Goal: Task Accomplishment & Management: Complete application form

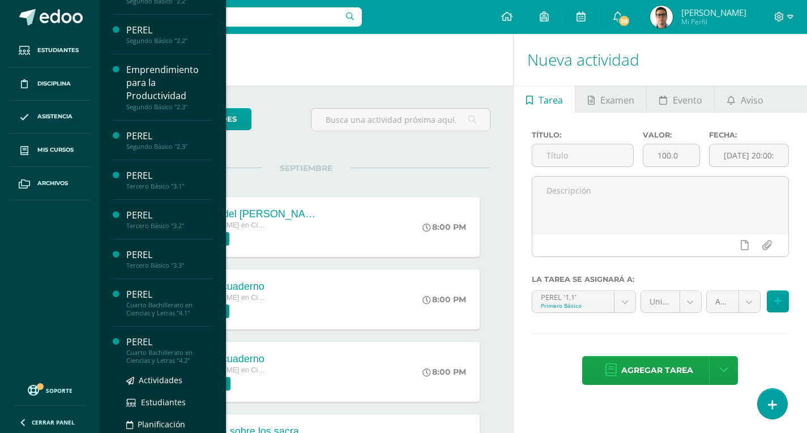
scroll to position [283, 0]
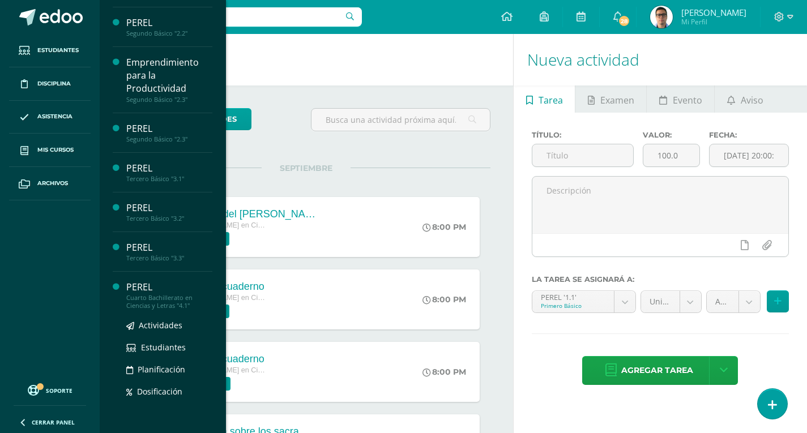
click at [178, 288] on div "PEREL" at bounding box center [169, 287] width 86 height 13
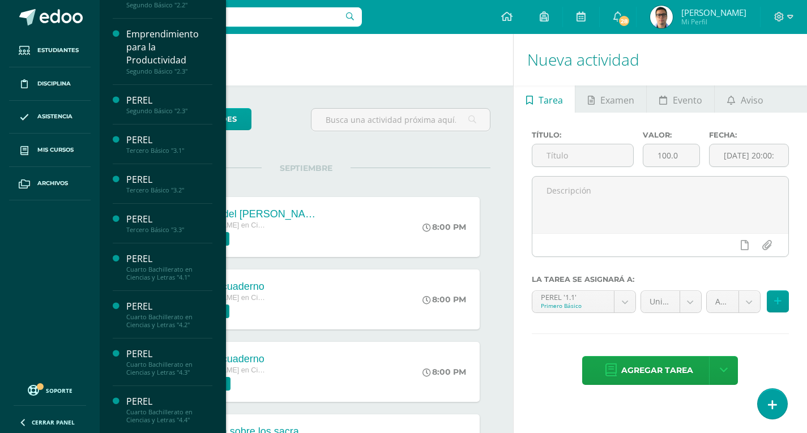
scroll to position [453, 0]
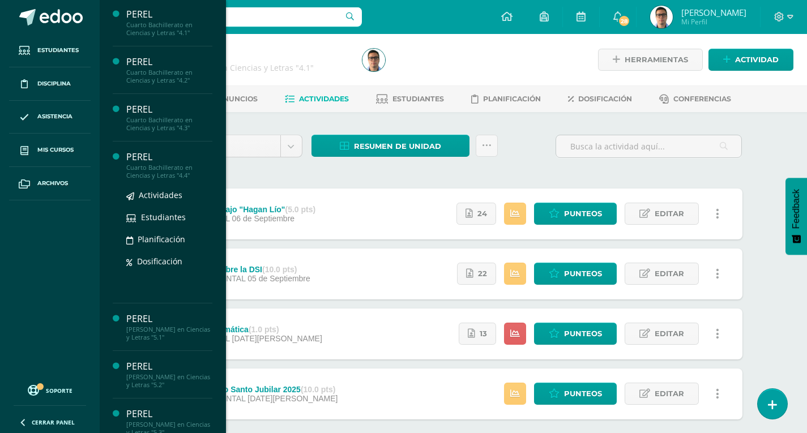
scroll to position [566, 0]
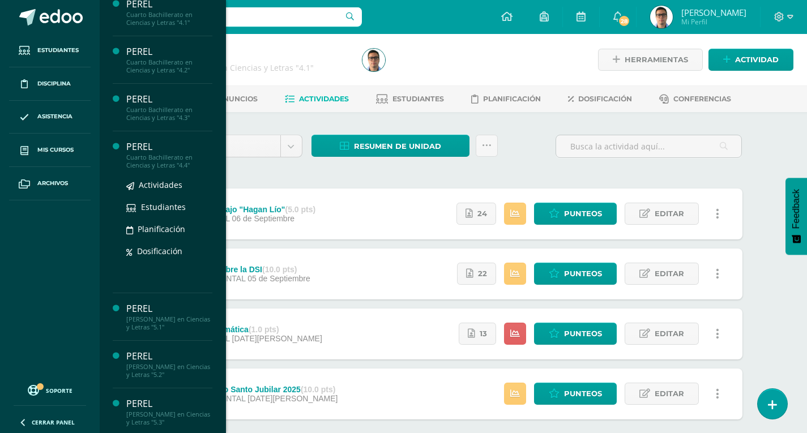
click at [183, 162] on div "Cuarto Bachillerato en Ciencias y Letras "4.4"" at bounding box center [169, 161] width 86 height 16
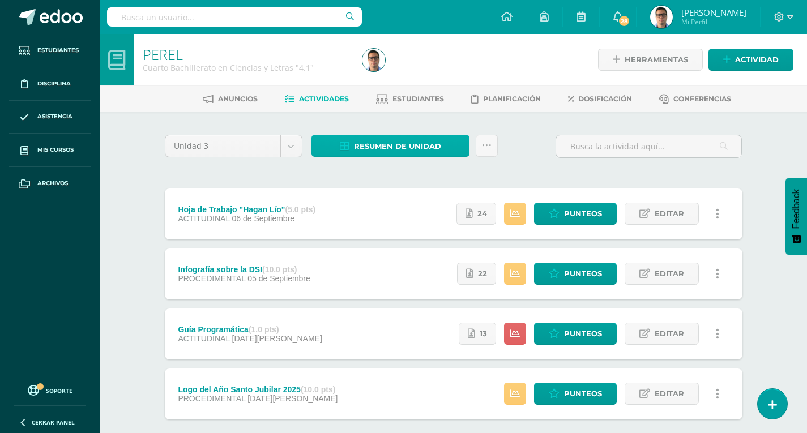
scroll to position [455, 0]
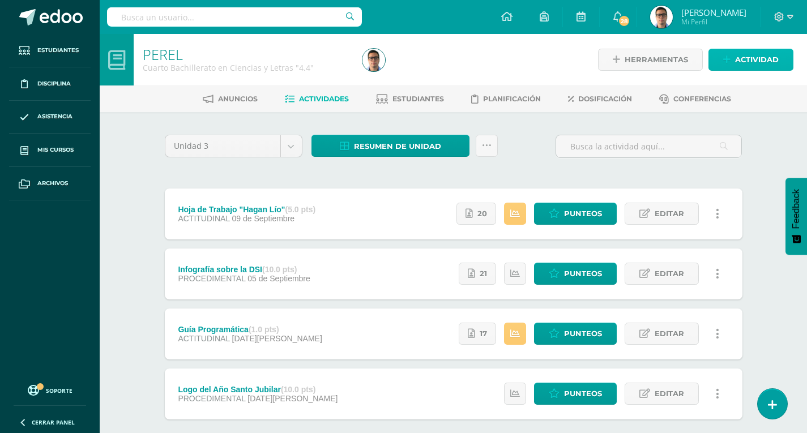
click at [721, 70] on link "Actividad" at bounding box center [750, 60] width 85 height 22
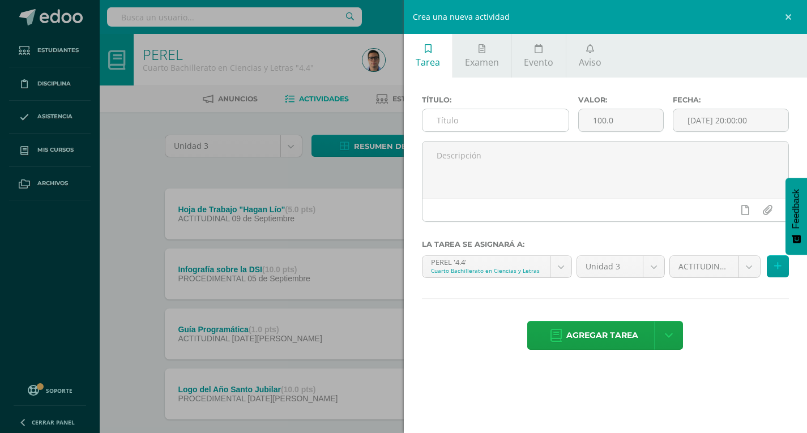
click at [523, 124] on input "text" at bounding box center [495, 120] width 147 height 22
type input "Corona de Adviento"
click at [584, 108] on div "Valor: 100.0" at bounding box center [620, 118] width 94 height 45
click at [619, 121] on input "100.0" at bounding box center [621, 120] width 84 height 22
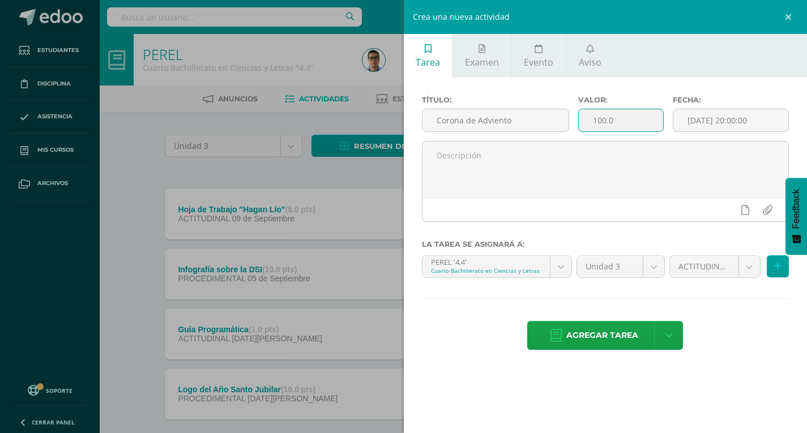
click at [619, 121] on input "100.0" at bounding box center [621, 120] width 84 height 22
type input "10"
click at [764, 113] on input "[DATE] 20:00:00" at bounding box center [730, 120] width 115 height 22
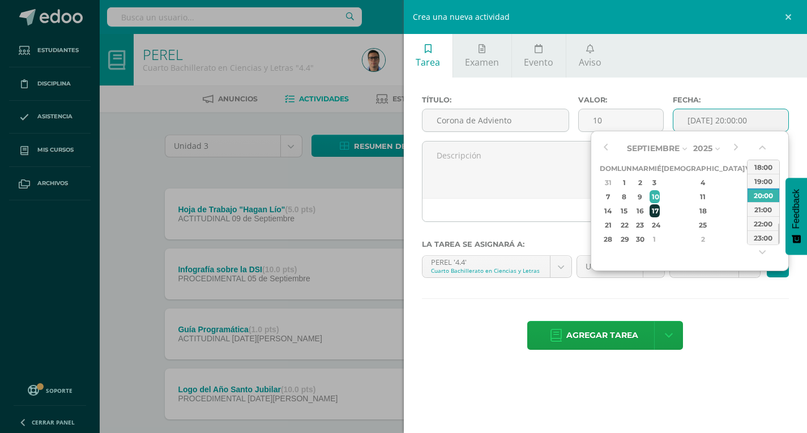
click at [660, 207] on div "17" at bounding box center [654, 210] width 10 height 13
type input "2025-09-17 20:00"
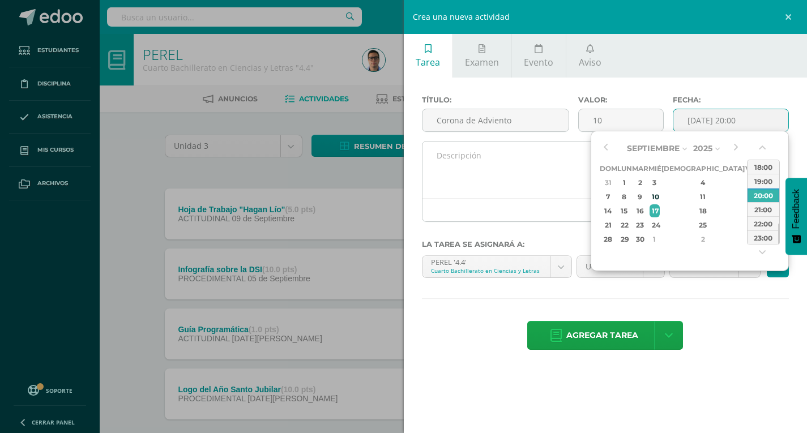
click at [580, 156] on textarea at bounding box center [605, 170] width 366 height 57
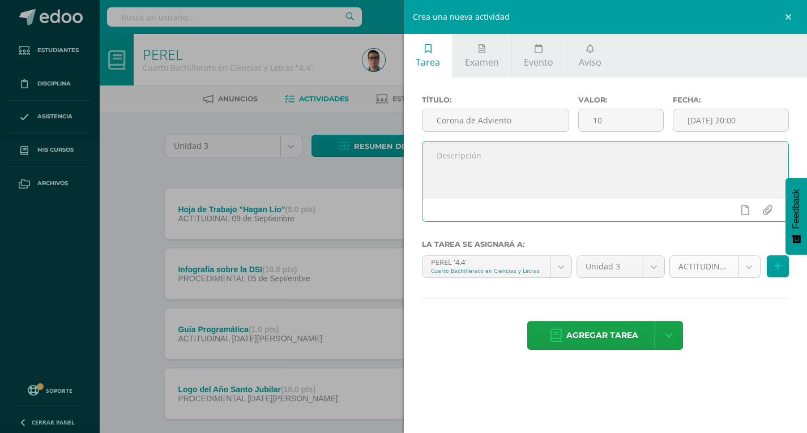
click at [709, 266] on body "Estudiantes Disciplina Asistencia Mis cursos Archivos Soporte Ayuda Reportar un…" at bounding box center [403, 247] width 807 height 495
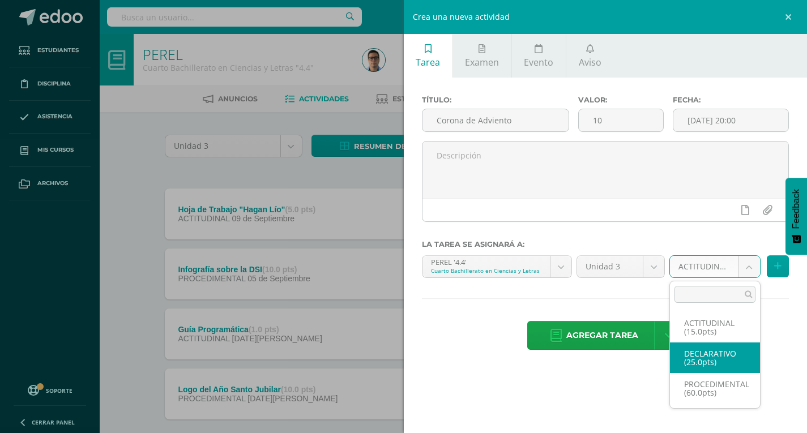
select select "34228"
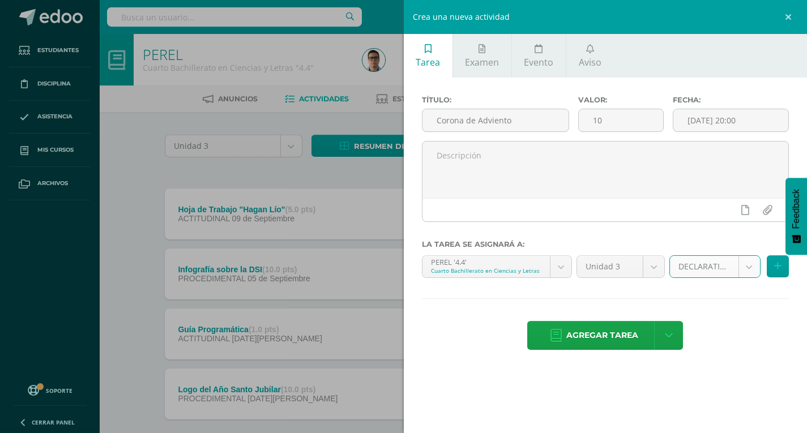
click at [708, 272] on body "Estudiantes Disciplina Asistencia Mis cursos Archivos Soporte Ayuda Reportar un…" at bounding box center [403, 247] width 807 height 495
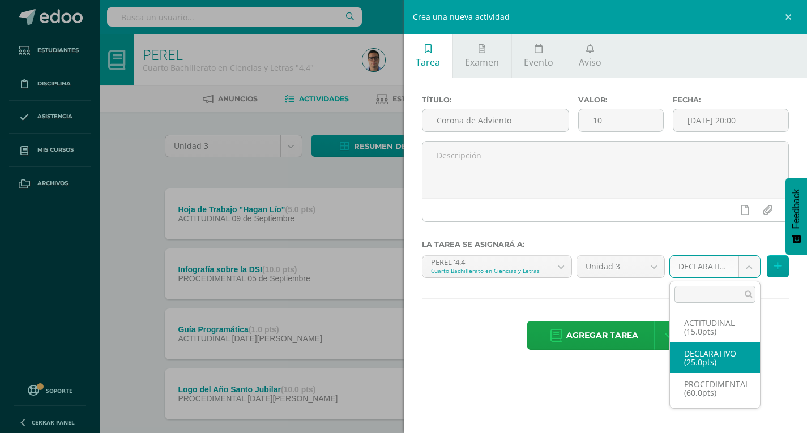
click at [628, 336] on body "Estudiantes Disciplina Asistencia Mis cursos Archivos Soporte Ayuda Reportar un…" at bounding box center [403, 247] width 807 height 495
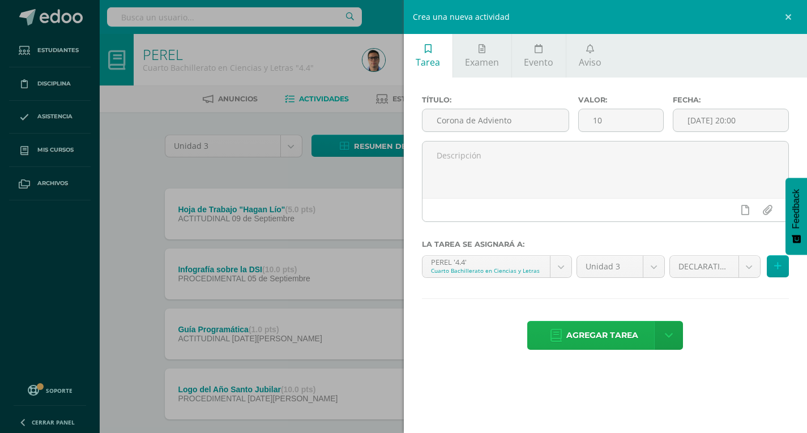
click at [598, 341] on span "Agregar tarea" at bounding box center [602, 336] width 72 height 28
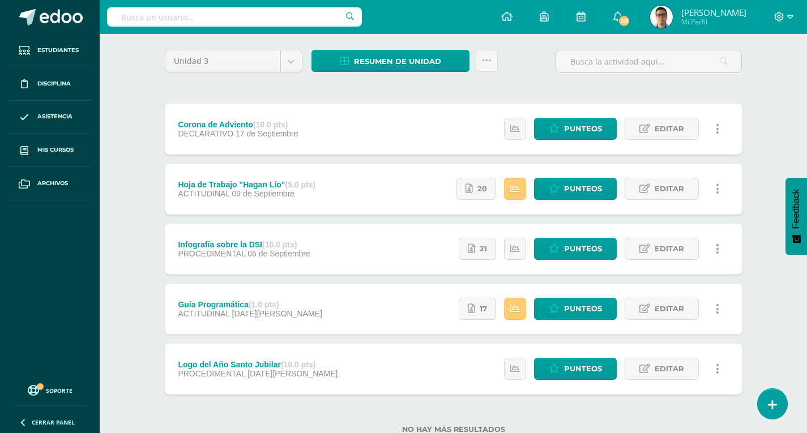
scroll to position [65, 0]
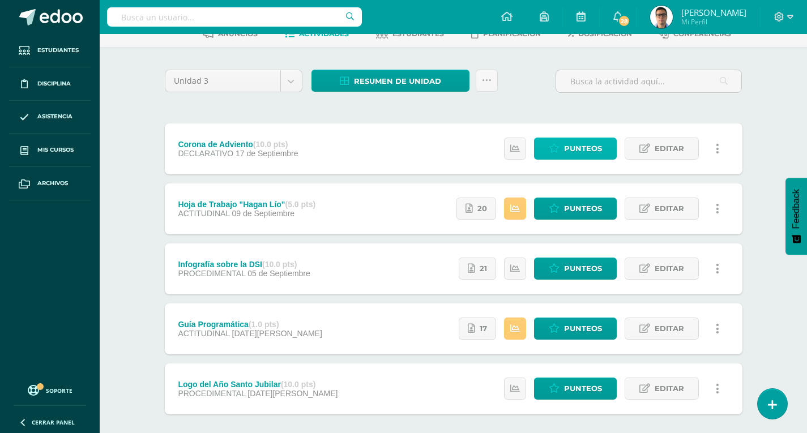
click at [574, 139] on span "Punteos" at bounding box center [583, 148] width 38 height 21
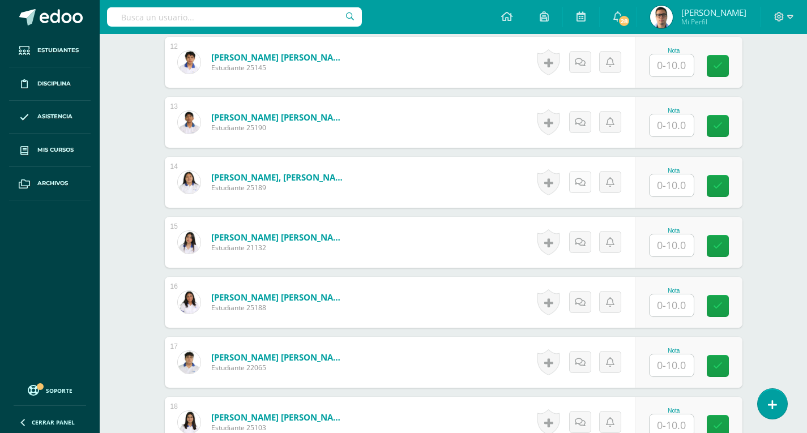
scroll to position [1017, 0]
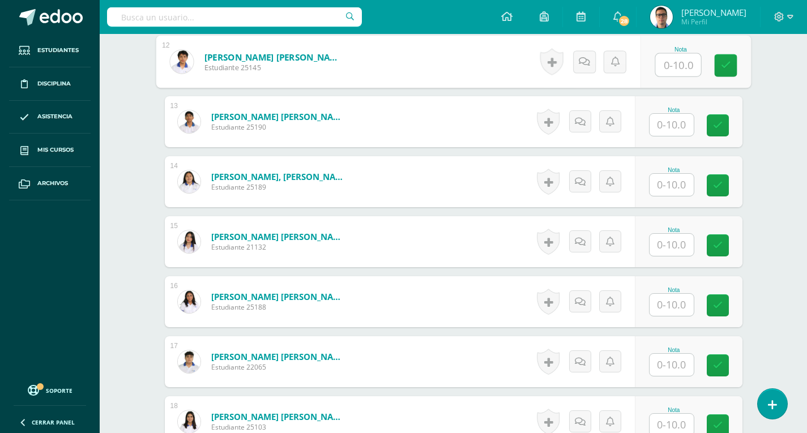
click at [655, 65] on input "text" at bounding box center [677, 65] width 45 height 23
type input "1"
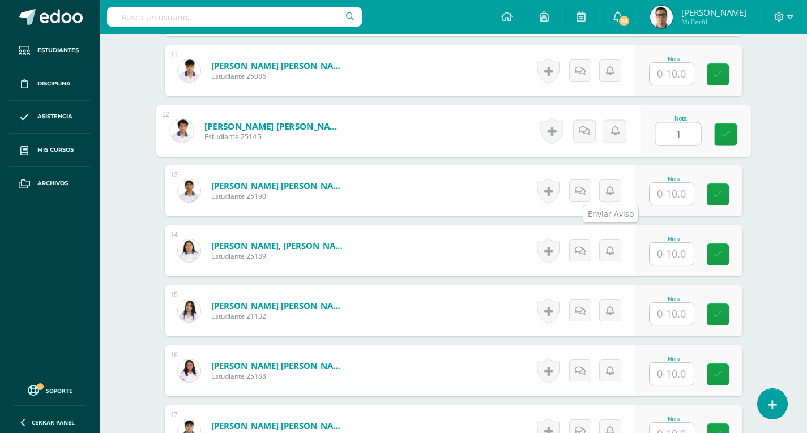
scroll to position [848, 0]
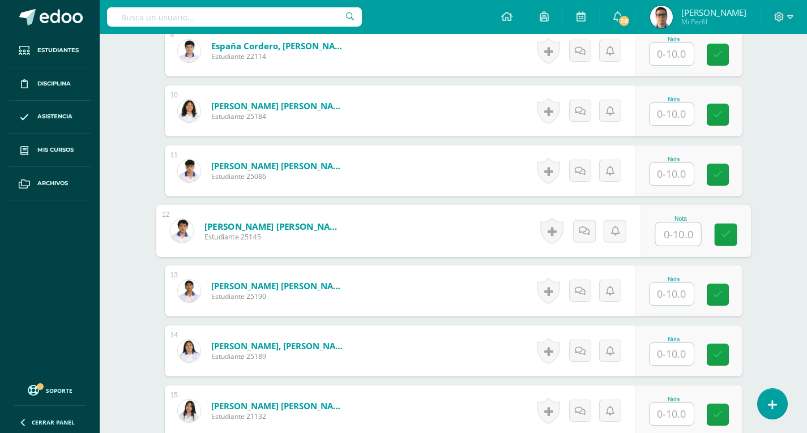
click at [677, 173] on input "text" at bounding box center [671, 174] width 44 height 22
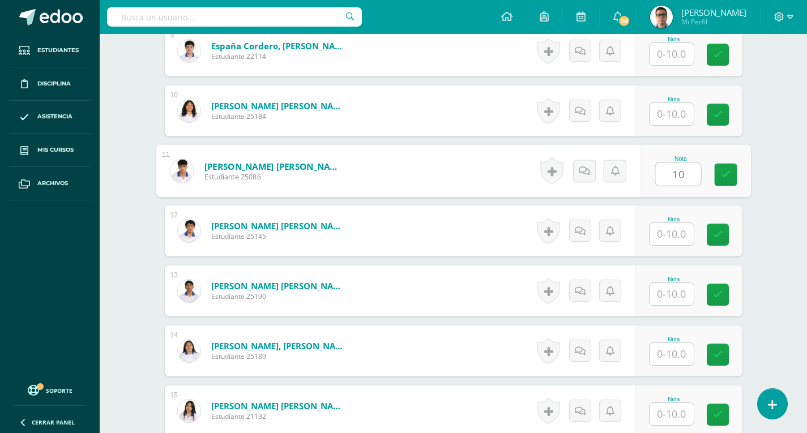
type input "10"
click at [756, 176] on div "¿Estás seguro que quieres eliminar esta actividad? Esto borrará la actividad y …" at bounding box center [453, 275] width 623 height 2022
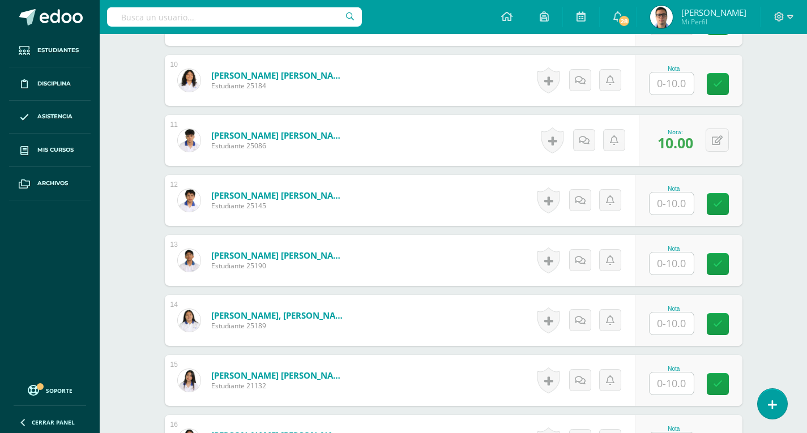
scroll to position [1188, 0]
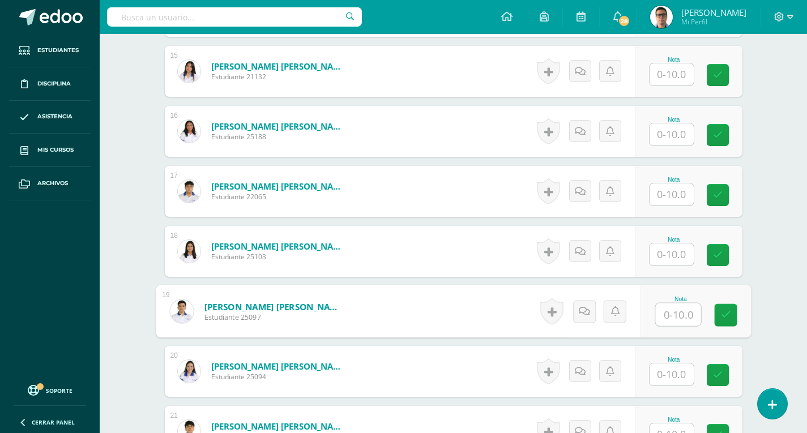
click at [664, 312] on input "text" at bounding box center [677, 314] width 45 height 23
type input "10"
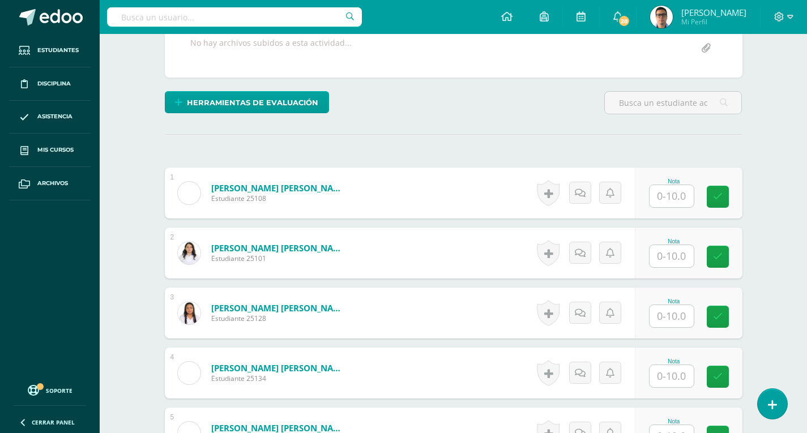
scroll to position [225, 0]
